Goal: Navigation & Orientation: Find specific page/section

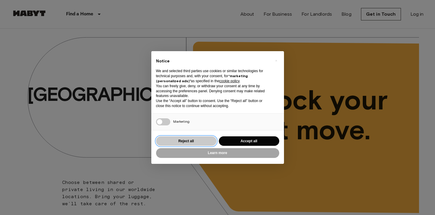
click at [197, 143] on button "Reject all" at bounding box center [186, 141] width 60 height 10
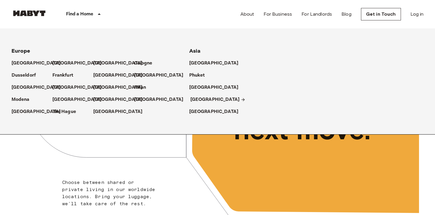
click at [198, 99] on p "[GEOGRAPHIC_DATA]" at bounding box center [214, 99] width 49 height 7
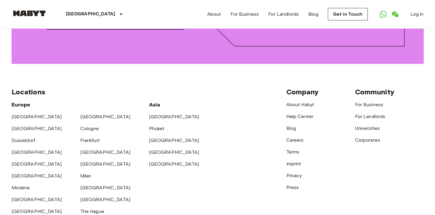
scroll to position [919, 0]
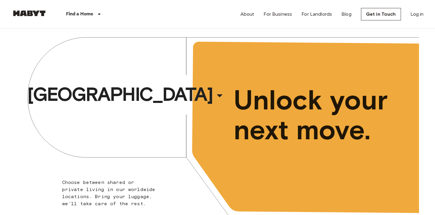
scroll to position [32, 0]
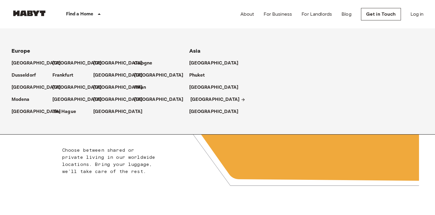
click at [198, 99] on p "[GEOGRAPHIC_DATA]" at bounding box center [214, 99] width 49 height 7
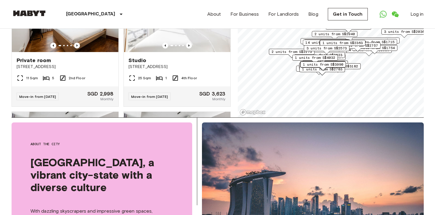
scroll to position [4065, 0]
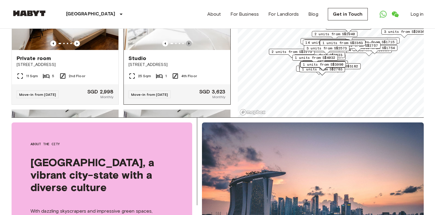
click at [189, 46] on icon "Previous image" at bounding box center [189, 44] width 6 height 6
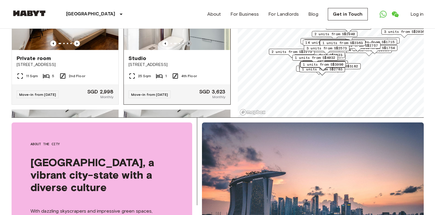
click at [189, 45] on icon "Previous image" at bounding box center [188, 43] width 1 height 2
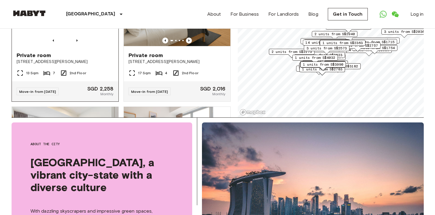
scroll to position [10212, 0]
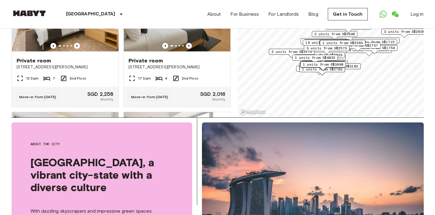
scroll to position [32, 0]
